Goal: Information Seeking & Learning: Find specific fact

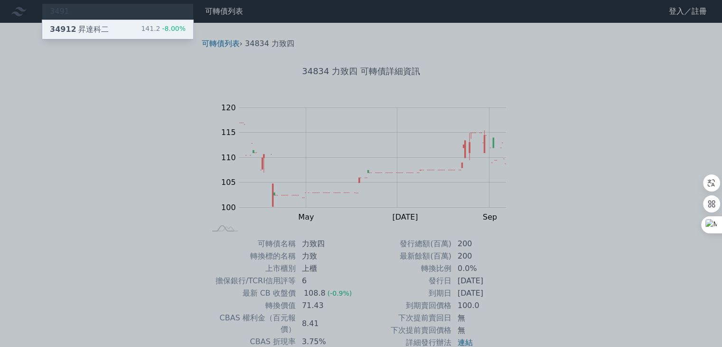
type input "3491"
click at [130, 26] on div "34912 昇達科二 141.2 -8.00%" at bounding box center [117, 29] width 151 height 19
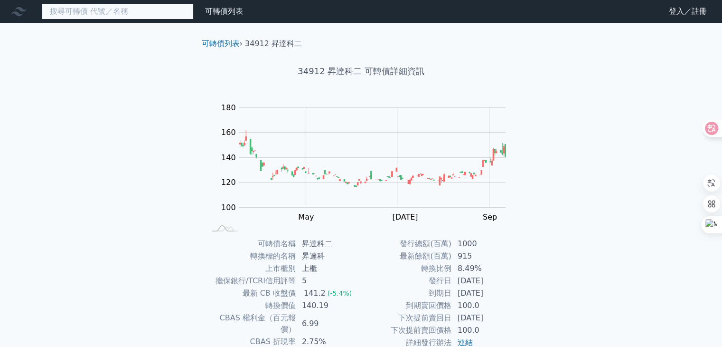
click at [129, 7] on input at bounding box center [118, 11] width 152 height 16
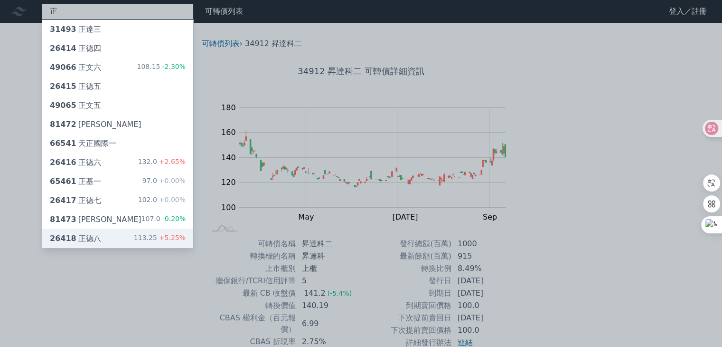
type input "正"
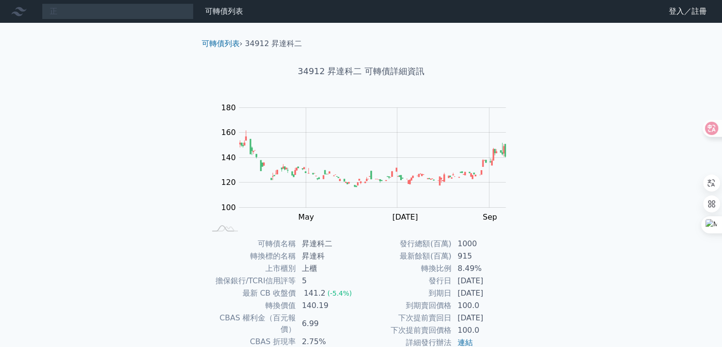
click at [108, 236] on div "正 可轉債列表 財務數據 可轉債列表 財務數據 登入／註冊 登入／註冊 可轉債列表 › 34912 昇達科二 34912 昇達科二 可轉債詳細資訊 Zoom …" at bounding box center [361, 225] width 722 height 451
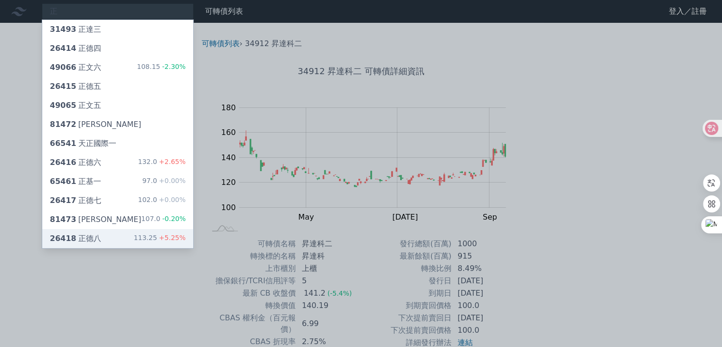
click at [116, 235] on div "26418 正德八 113.25 +5.25%" at bounding box center [117, 238] width 151 height 19
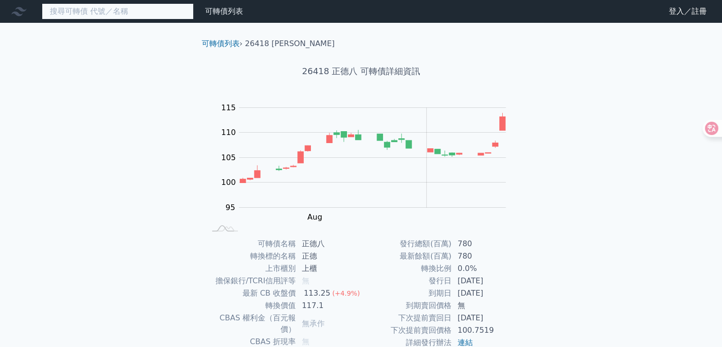
click at [110, 9] on input at bounding box center [118, 11] width 152 height 16
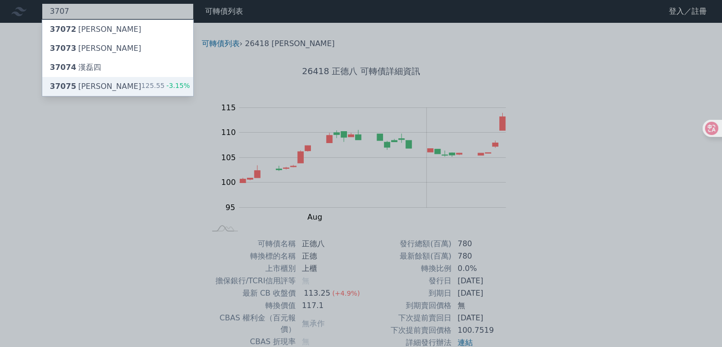
type input "3707"
click at [112, 89] on div "37075 漢磊五 125.55 -3.15%" at bounding box center [117, 86] width 151 height 19
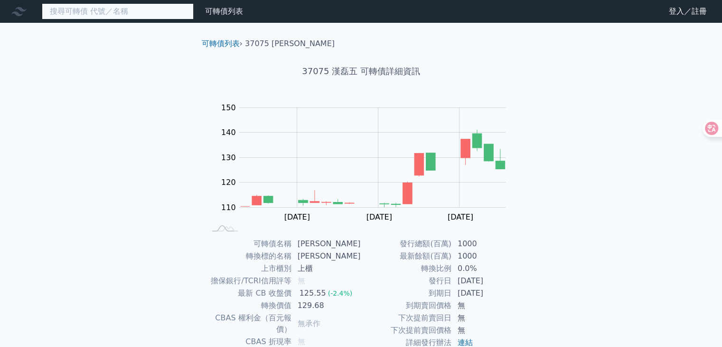
click at [113, 14] on input at bounding box center [118, 11] width 152 height 16
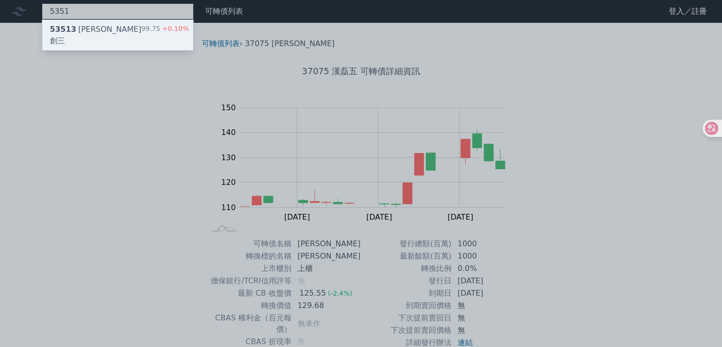
type input "5351"
click at [110, 30] on div "53513 [PERSON_NAME]創三 99.75 +0.10%" at bounding box center [117, 35] width 151 height 30
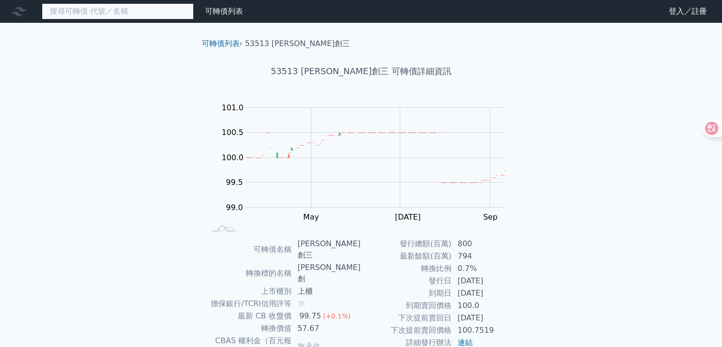
click at [118, 17] on input at bounding box center [118, 11] width 152 height 16
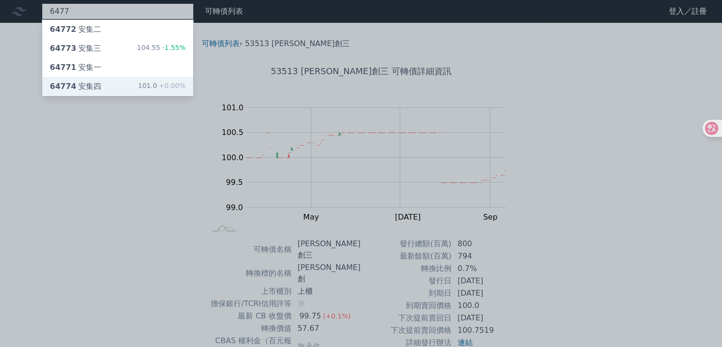
type input "6477"
click at [86, 79] on div "64774 安集四 101.0 +0.00%" at bounding box center [117, 86] width 151 height 19
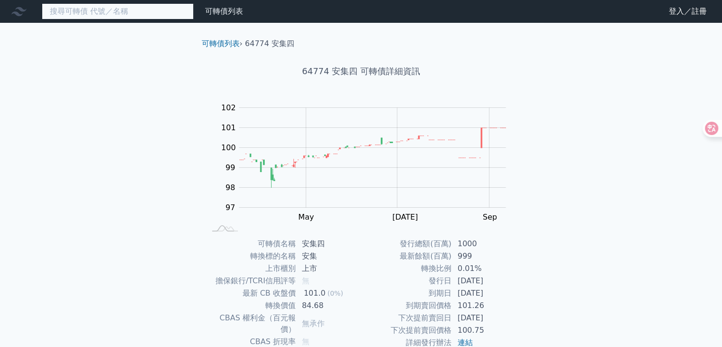
click at [114, 6] on input at bounding box center [118, 11] width 152 height 16
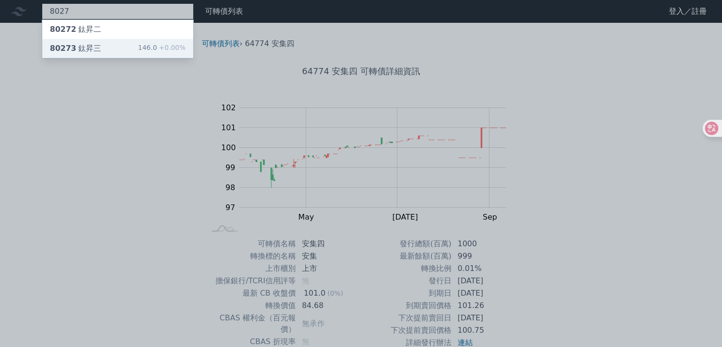
type input "8027"
click at [109, 41] on div "80273 鈦昇三 146.0 +0.00%" at bounding box center [117, 48] width 151 height 19
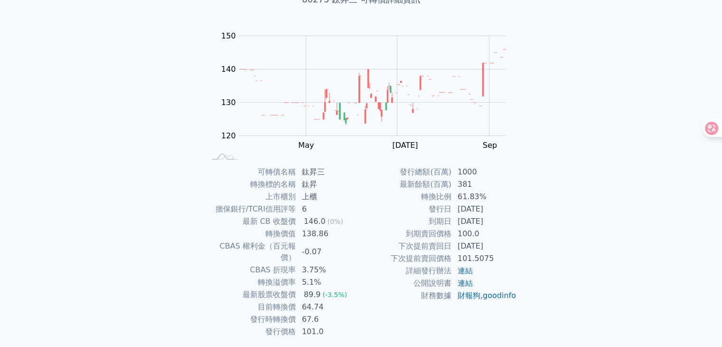
scroll to position [93, 0]
